Goal: Information Seeking & Learning: Learn about a topic

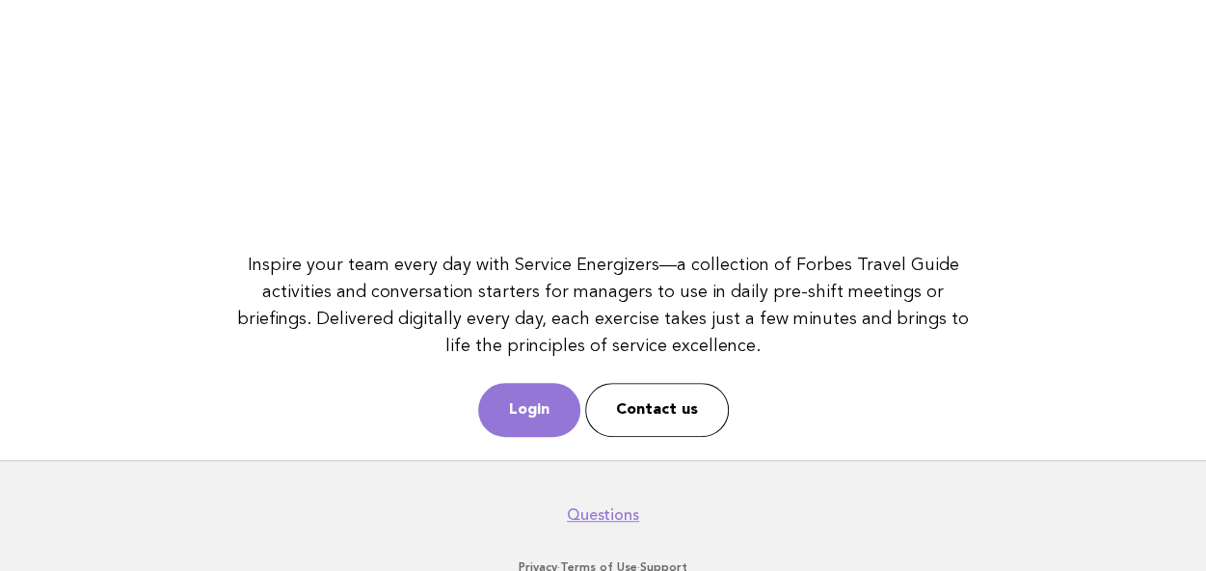
scroll to position [382, 0]
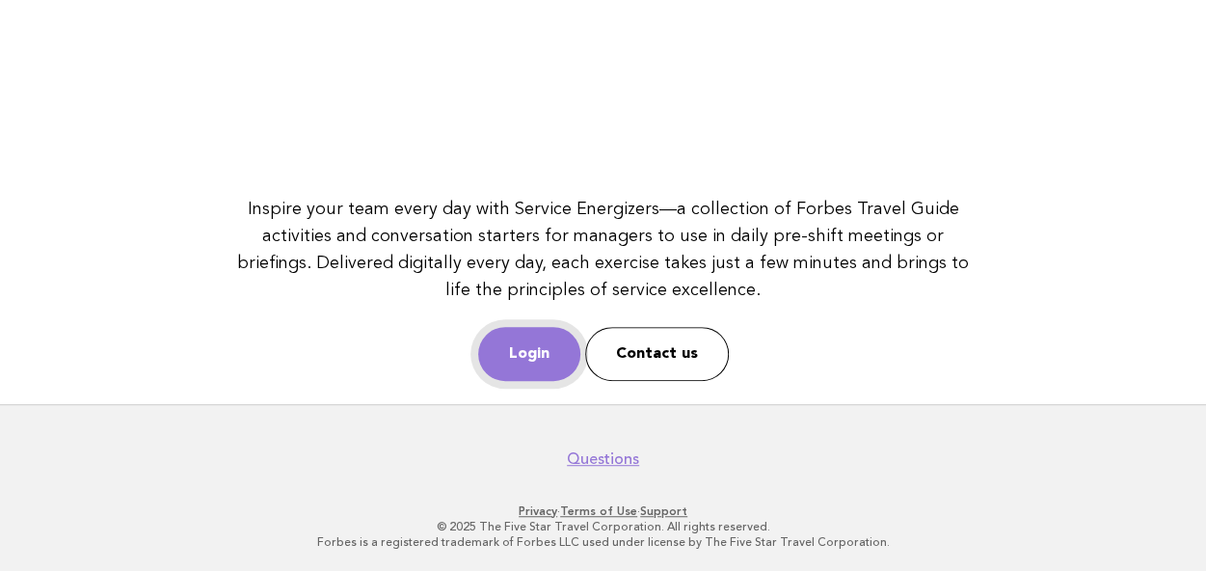
click at [526, 359] on link "Login" at bounding box center [529, 354] width 102 height 54
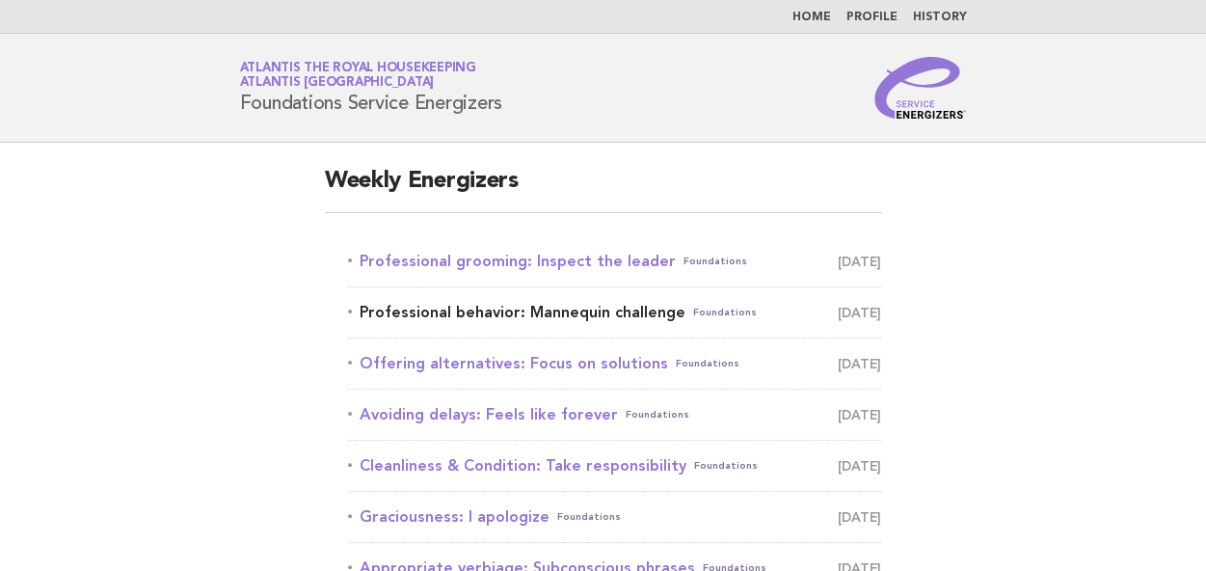
click at [552, 313] on link "Professional behavior: Mannequin challenge Foundations September 5" at bounding box center [615, 312] width 534 height 27
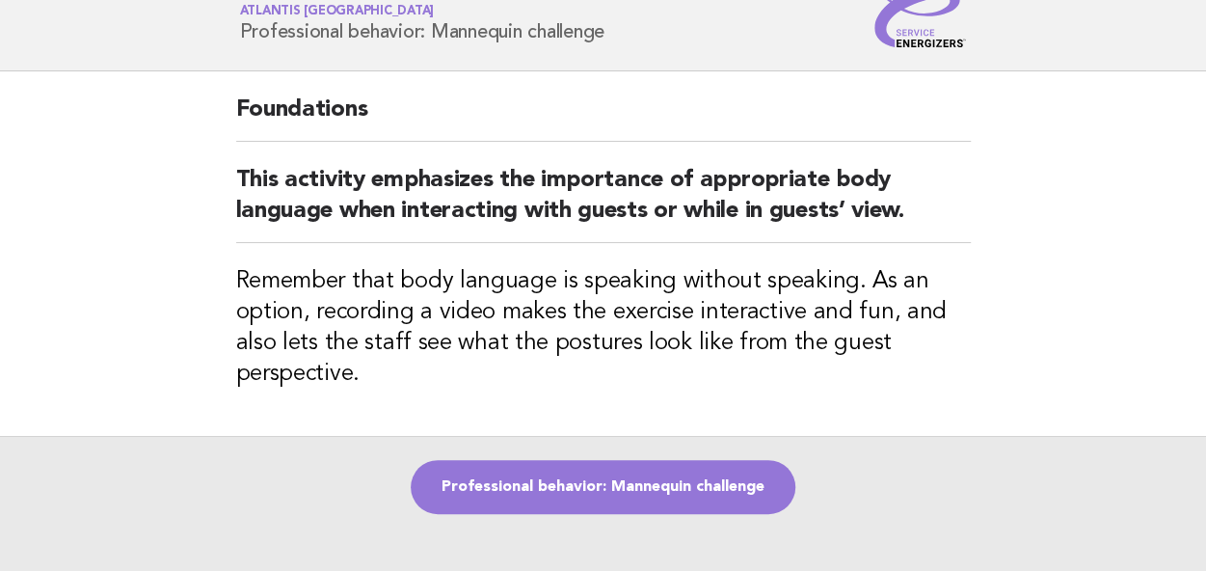
scroll to position [96, 0]
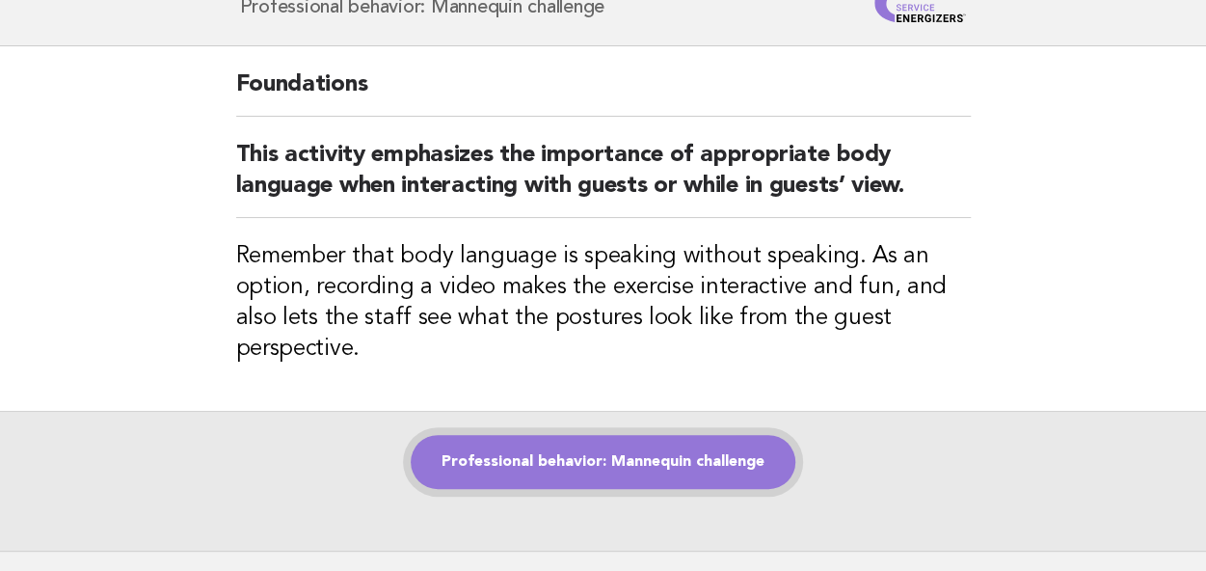
click at [569, 453] on link "Professional behavior: Mannequin challenge" at bounding box center [603, 462] width 385 height 54
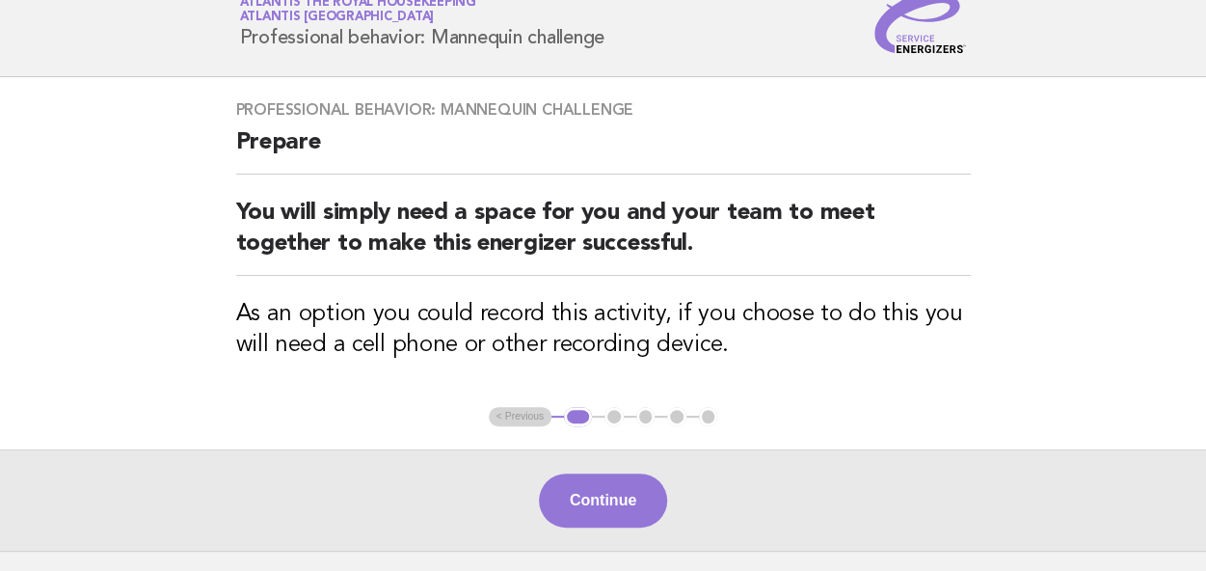
scroll to position [96, 0]
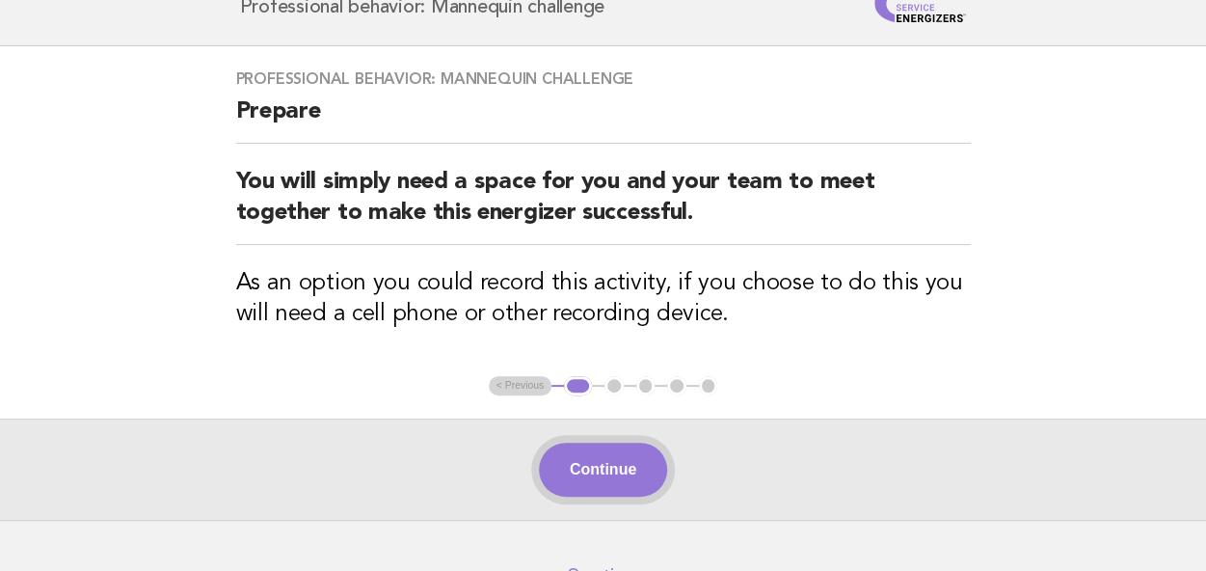
click at [607, 471] on button "Continue" at bounding box center [603, 470] width 128 height 54
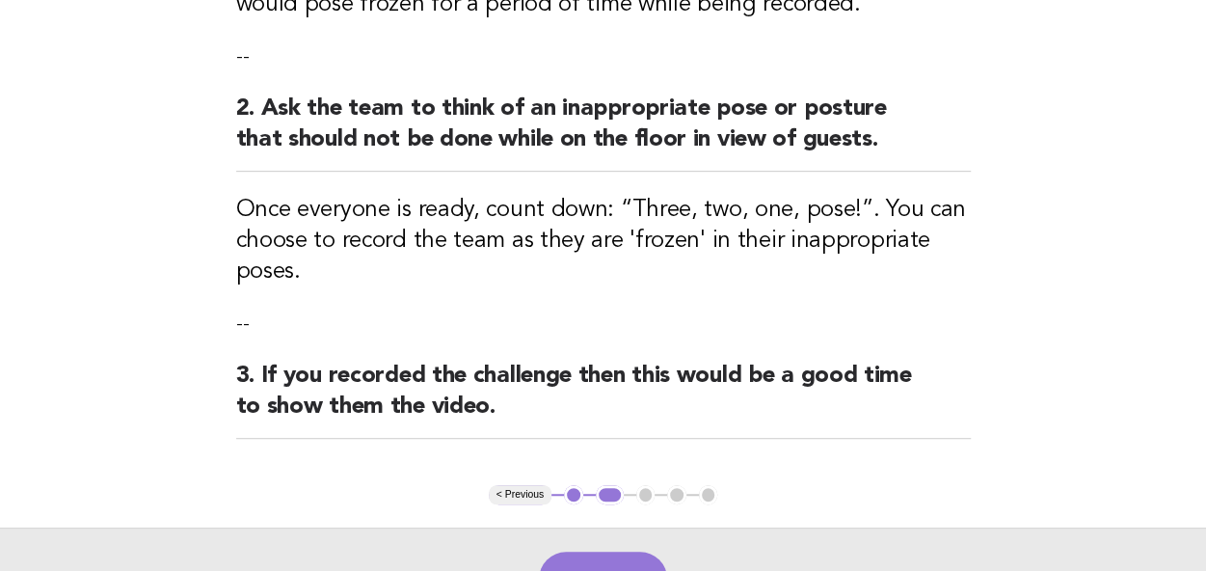
scroll to position [482, 0]
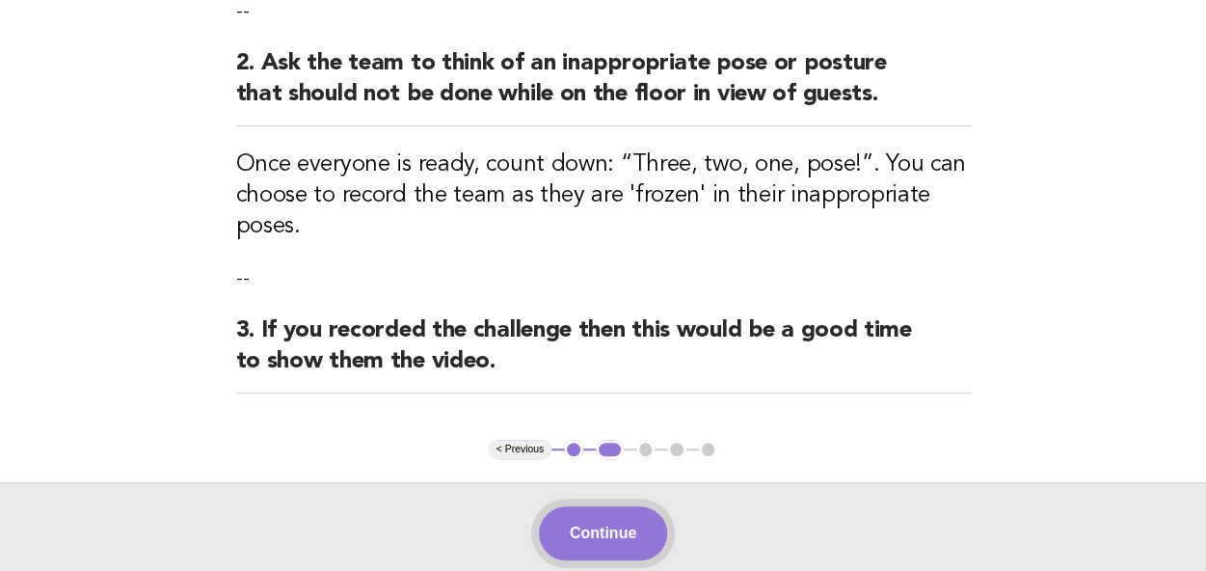
click at [584, 525] on button "Continue" at bounding box center [603, 533] width 128 height 54
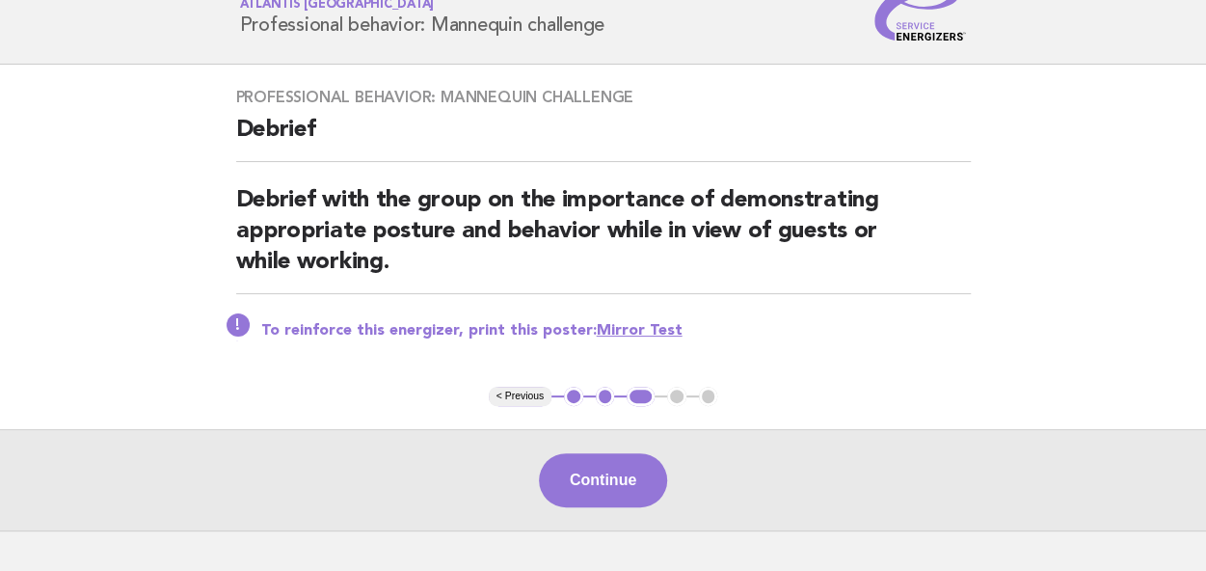
scroll to position [96, 0]
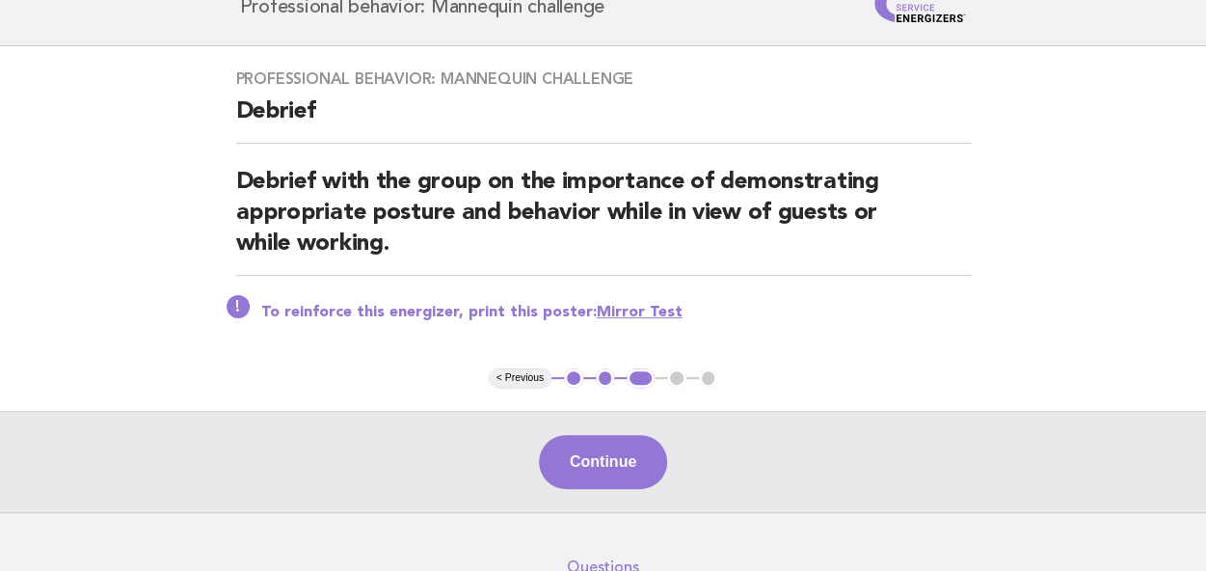
click at [646, 313] on link "Mirror Test" at bounding box center [640, 312] width 86 height 15
